Goal: Task Accomplishment & Management: Use online tool/utility

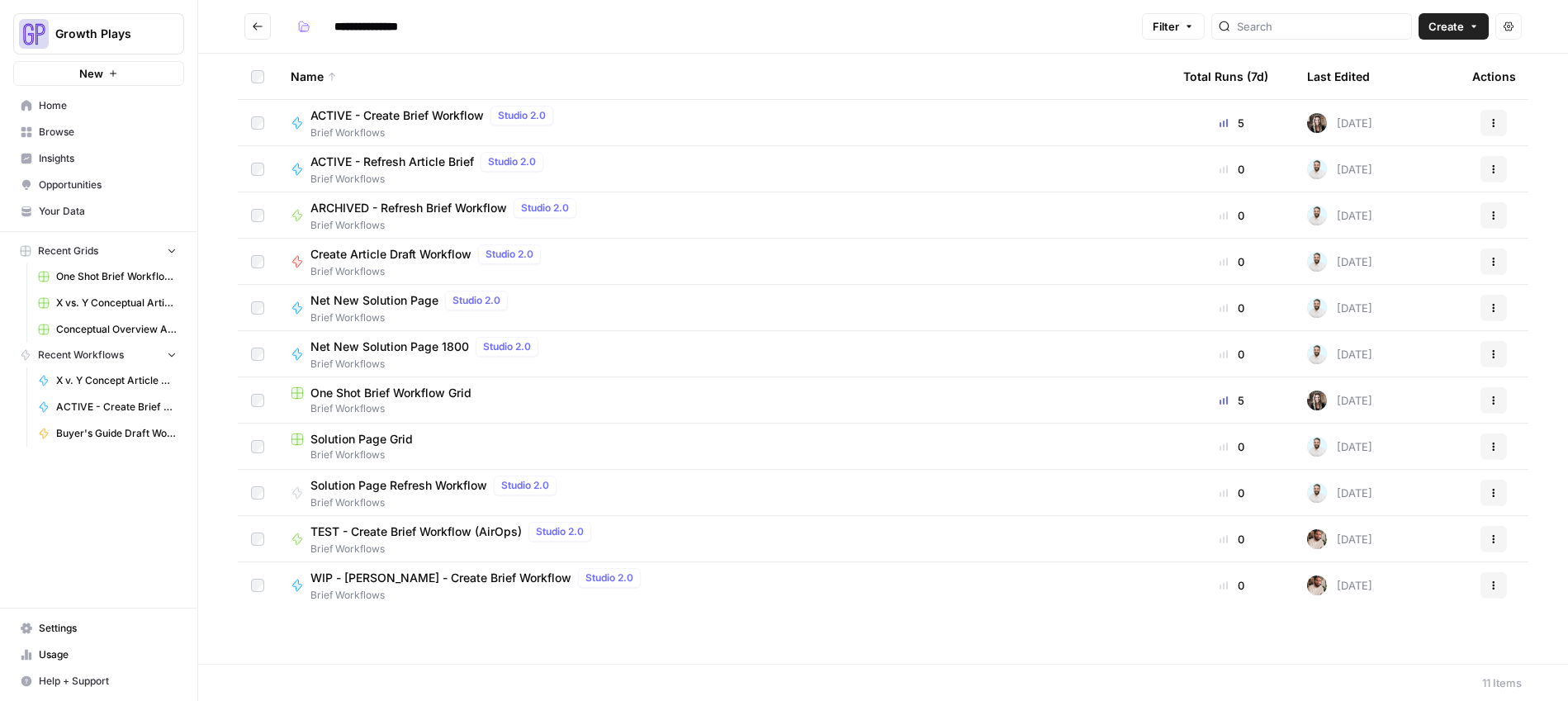
click at [70, 213] on span "Your Data" at bounding box center [108, 212] width 138 height 15
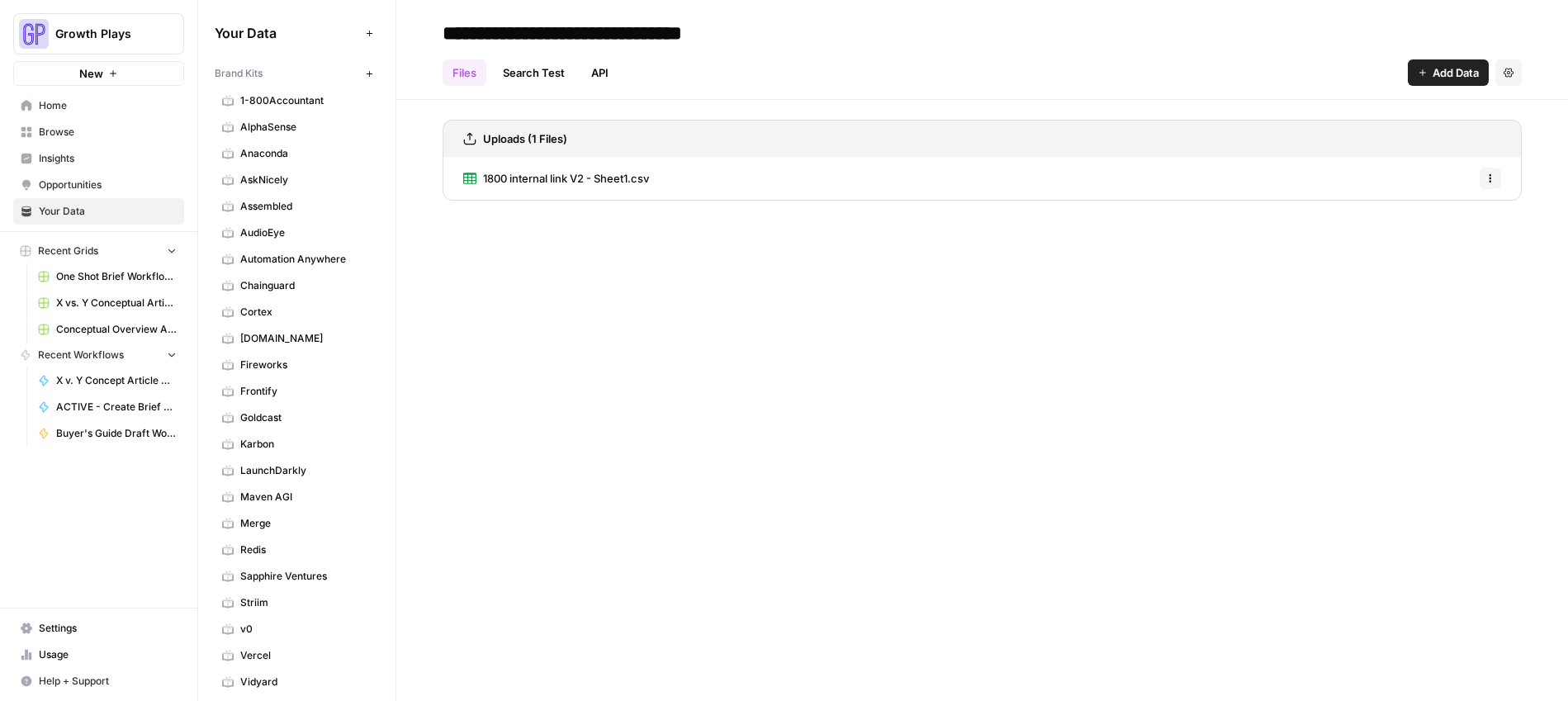
click at [61, 132] on span "Browse" at bounding box center [108, 133] width 138 height 15
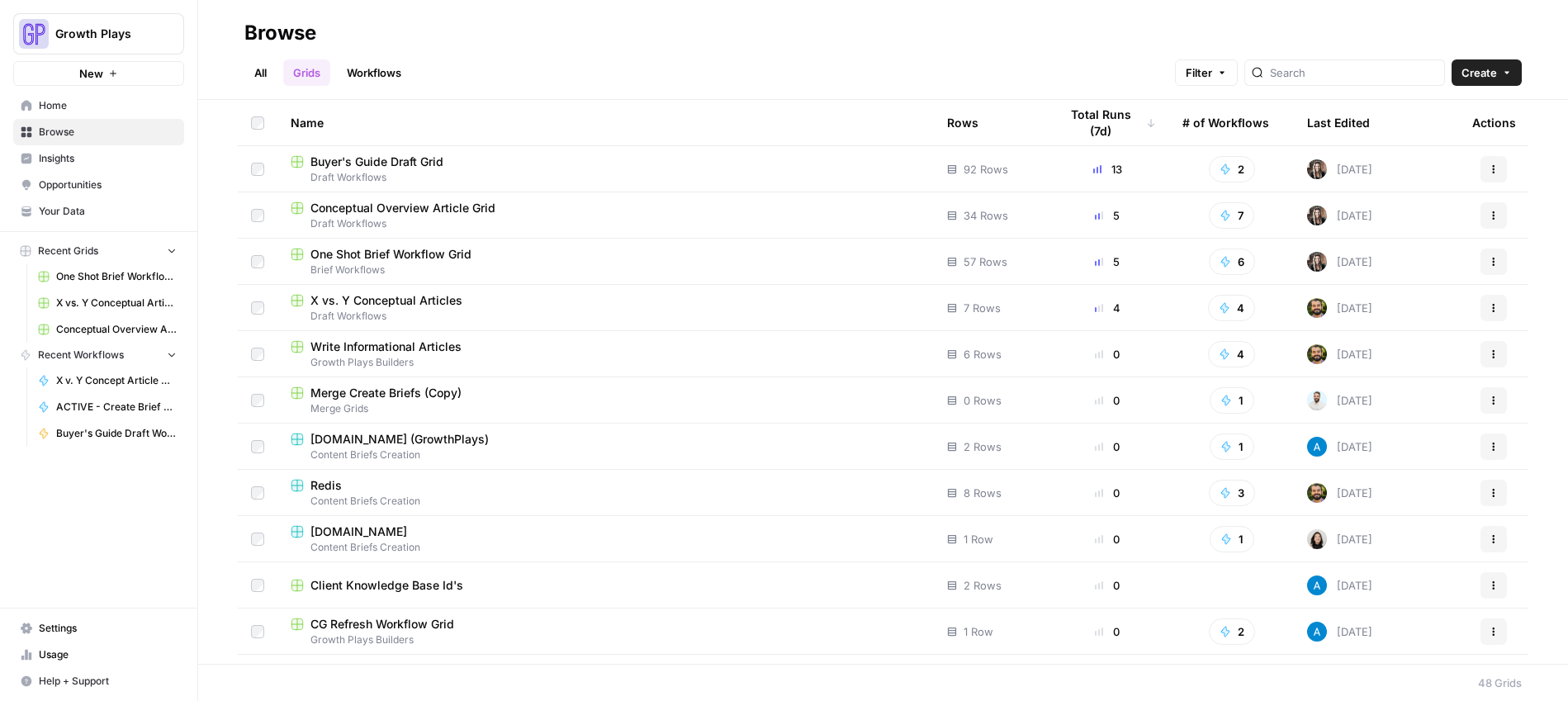
click at [360, 161] on span "Buyer's Guide Draft Grid" at bounding box center [376, 161] width 133 height 16
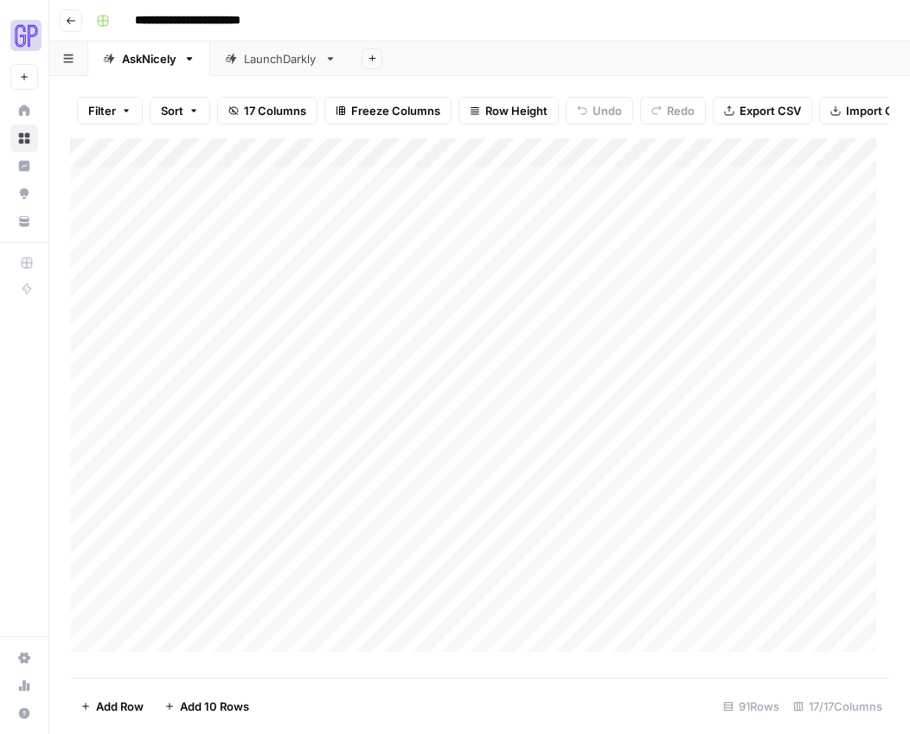
click at [182, 540] on div "Add Column" at bounding box center [479, 401] width 819 height 527
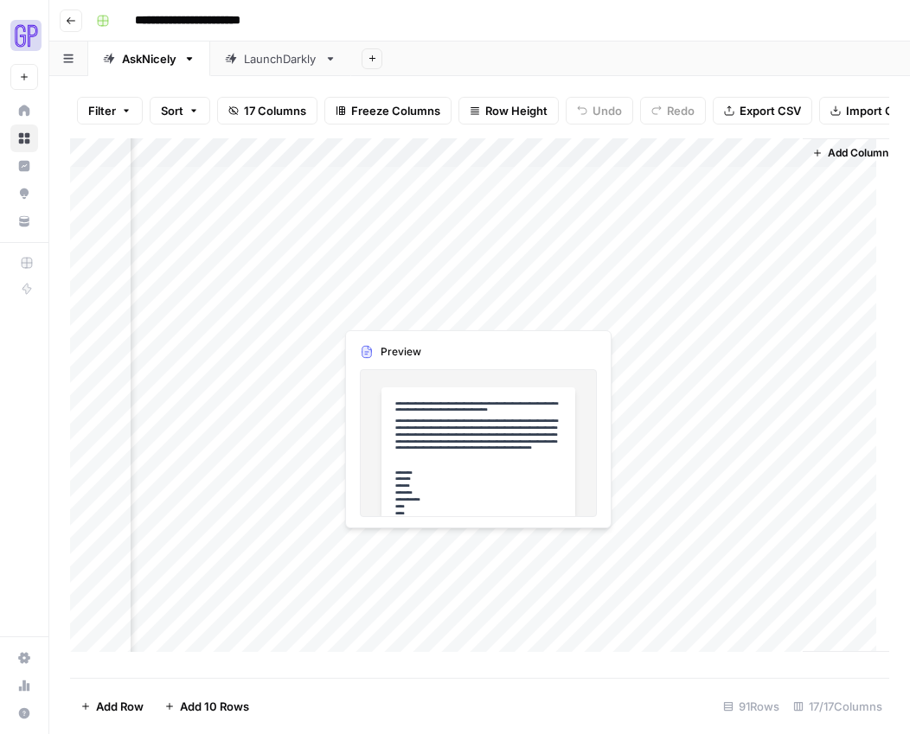
click at [403, 546] on div "Add Column" at bounding box center [479, 401] width 819 height 527
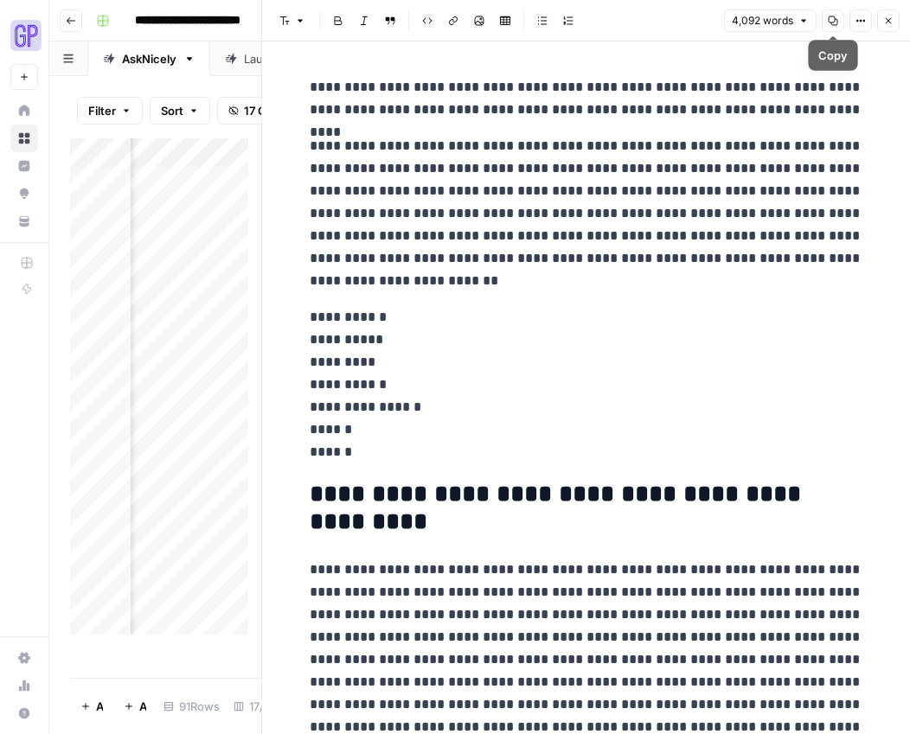
click at [835, 16] on icon "button" at bounding box center [832, 21] width 10 height 10
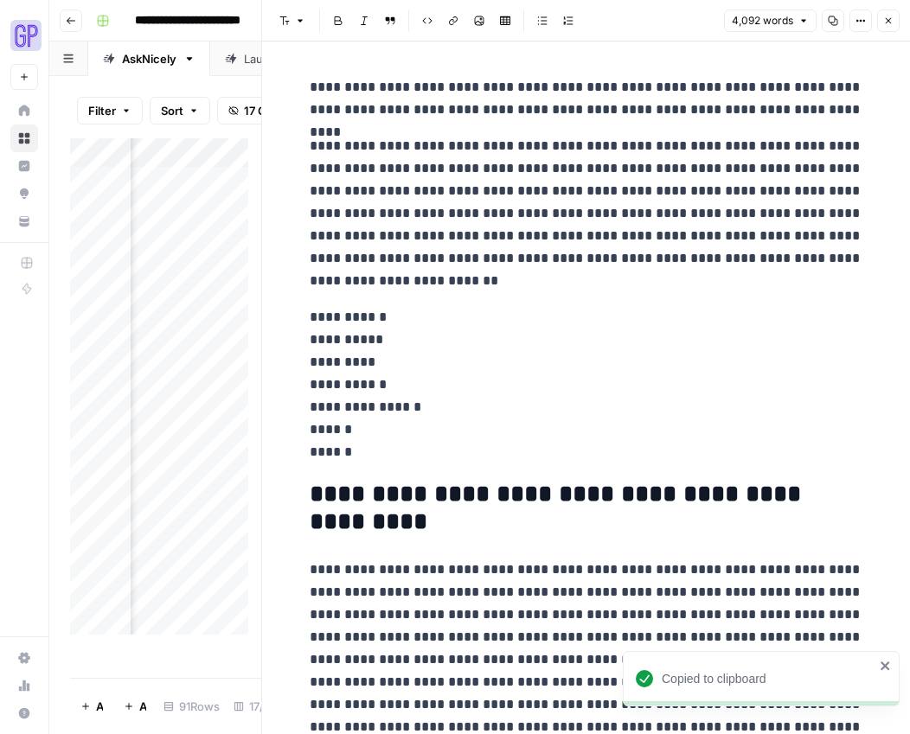
click at [890, 20] on icon "button" at bounding box center [888, 21] width 10 height 10
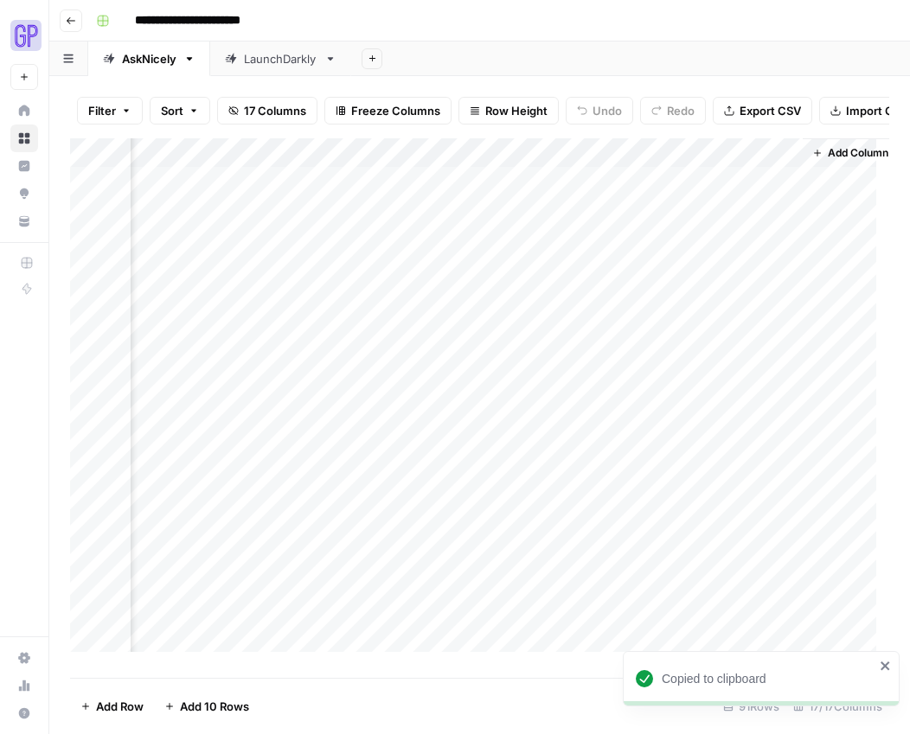
click at [559, 551] on div "Add Column" at bounding box center [479, 401] width 819 height 527
click at [559, 548] on div "Add Column" at bounding box center [479, 401] width 819 height 527
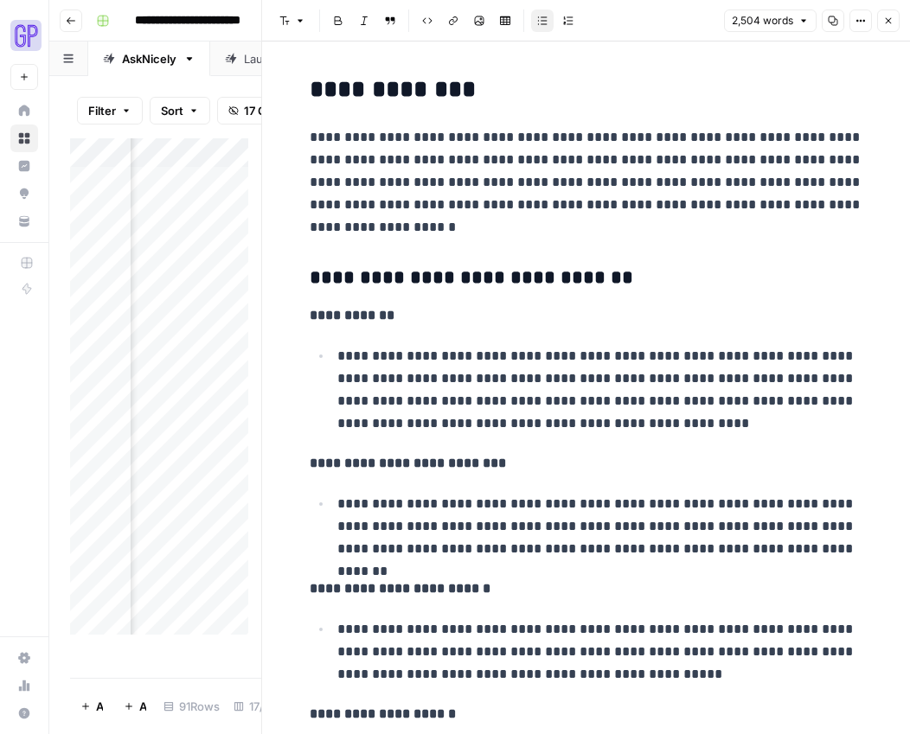
click at [558, 373] on p "**********" at bounding box center [600, 390] width 526 height 90
click at [838, 19] on button "Copy" at bounding box center [832, 21] width 22 height 22
click at [883, 21] on icon "button" at bounding box center [888, 21] width 10 height 10
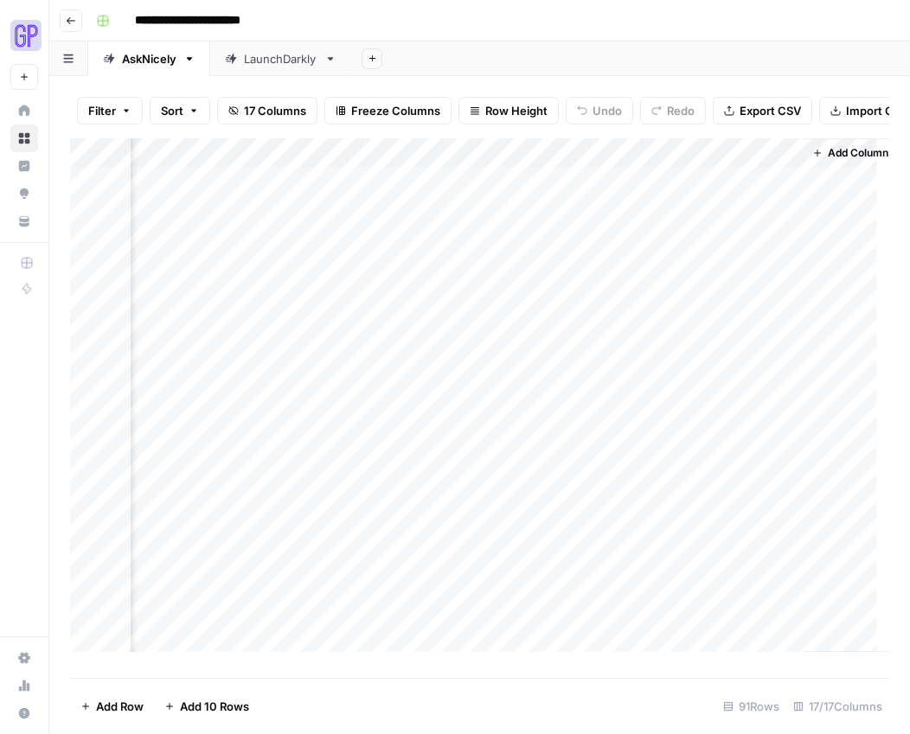
click at [689, 546] on div "Add Column" at bounding box center [479, 401] width 819 height 527
click at [690, 545] on div "Add Column" at bounding box center [479, 401] width 819 height 527
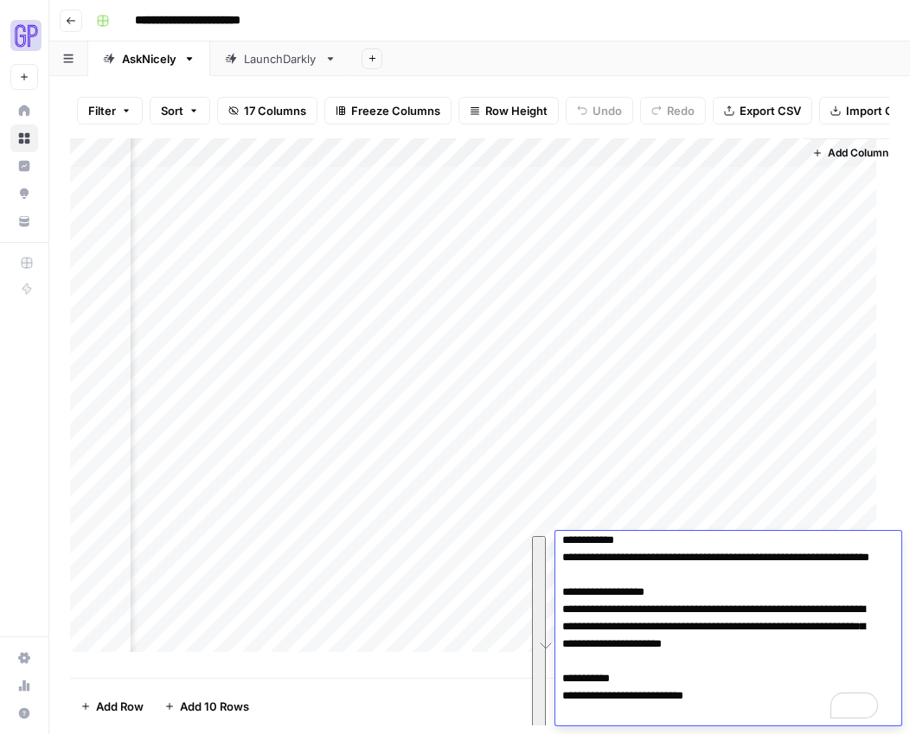
scroll to position [42, 0]
